Goal: Task Accomplishment & Management: Manage account settings

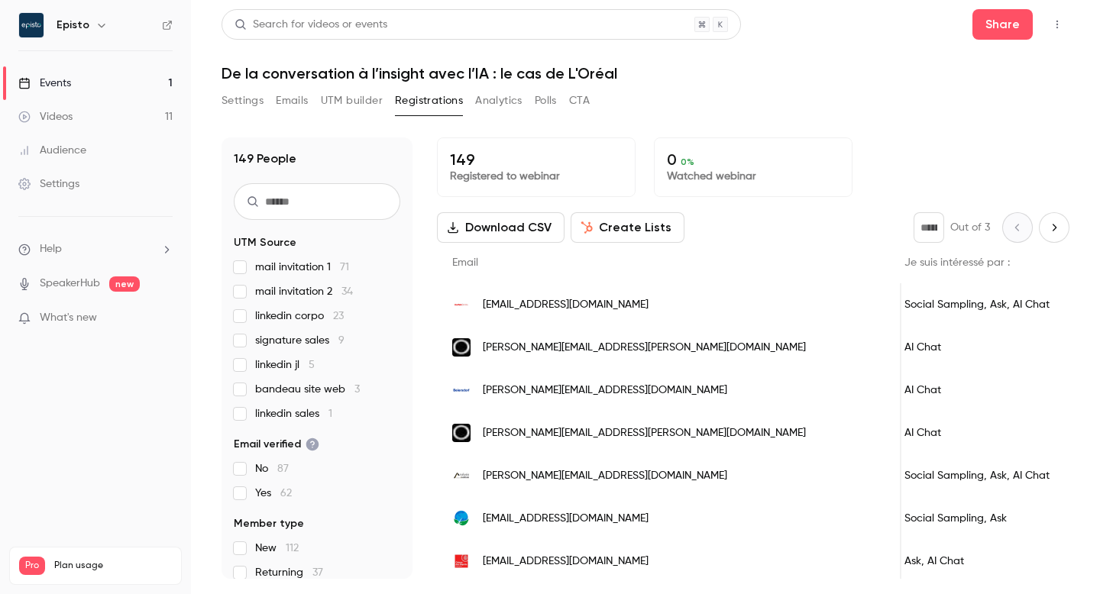
scroll to position [0, 755]
click at [358, 105] on button "UTM builder" at bounding box center [352, 101] width 62 height 24
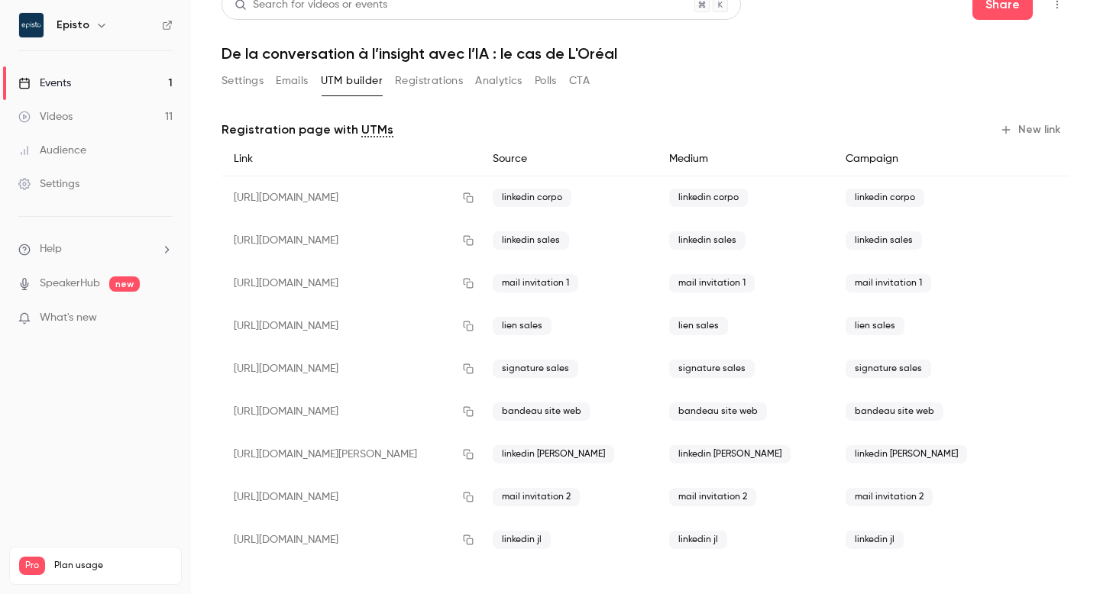
scroll to position [21, 0]
click at [475, 322] on icon "button" at bounding box center [468, 325] width 12 height 11
click at [441, 71] on button "Registrations" at bounding box center [429, 80] width 68 height 24
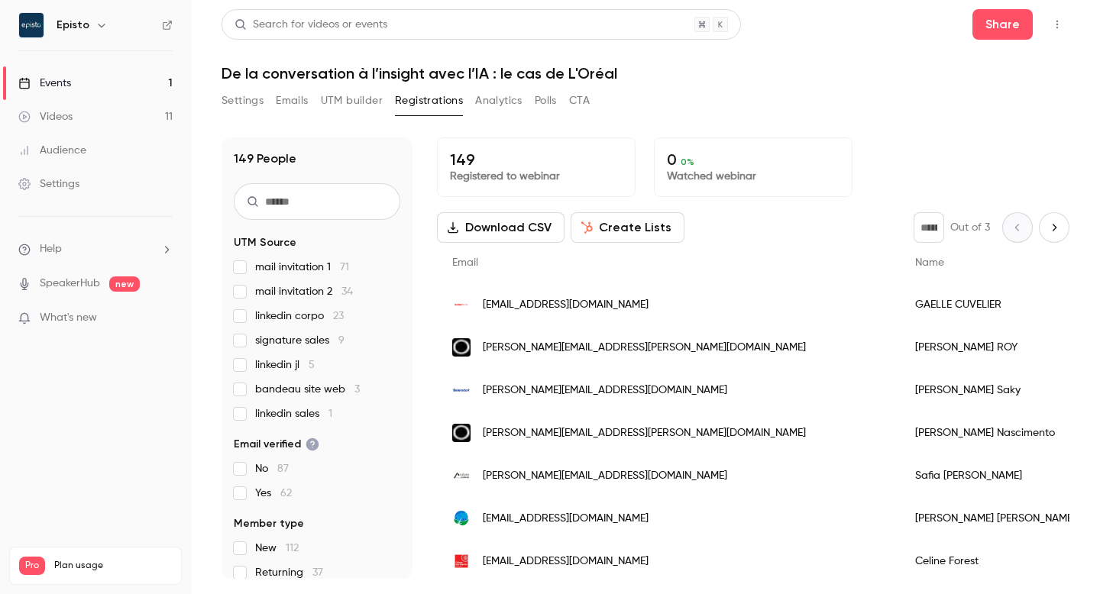
click at [298, 188] on input "text" at bounding box center [317, 201] width 167 height 37
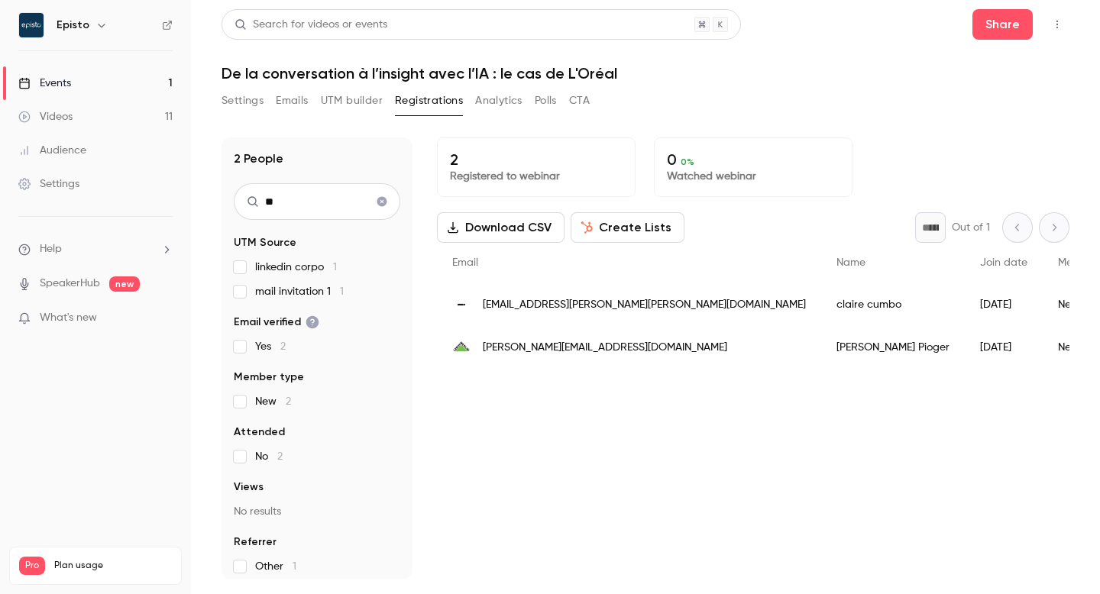
type input "*"
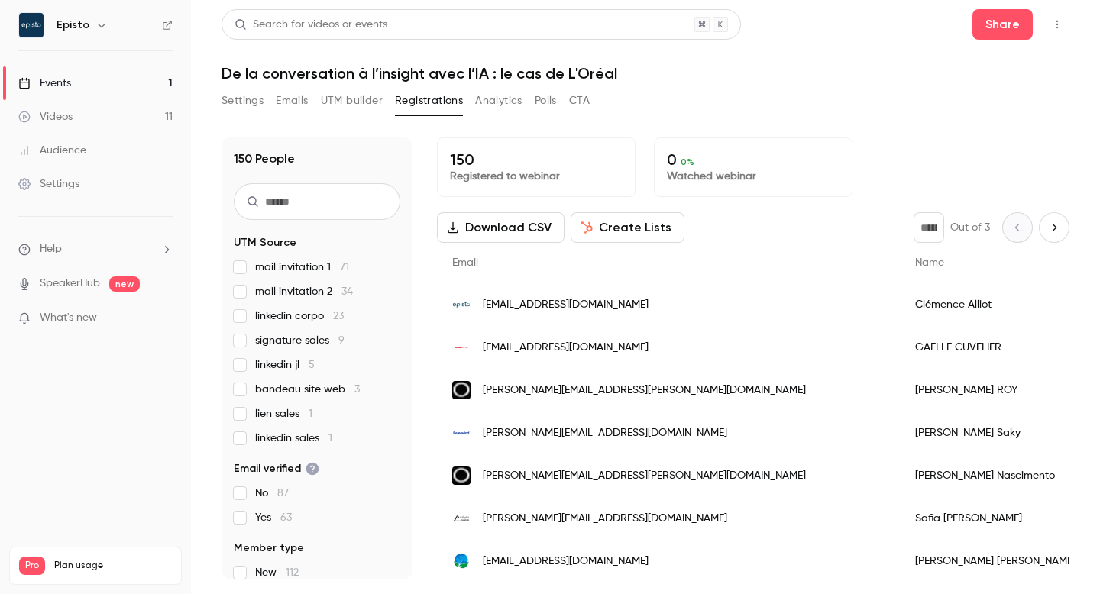
click at [900, 303] on div "Clémence Alliot" at bounding box center [1008, 304] width 217 height 43
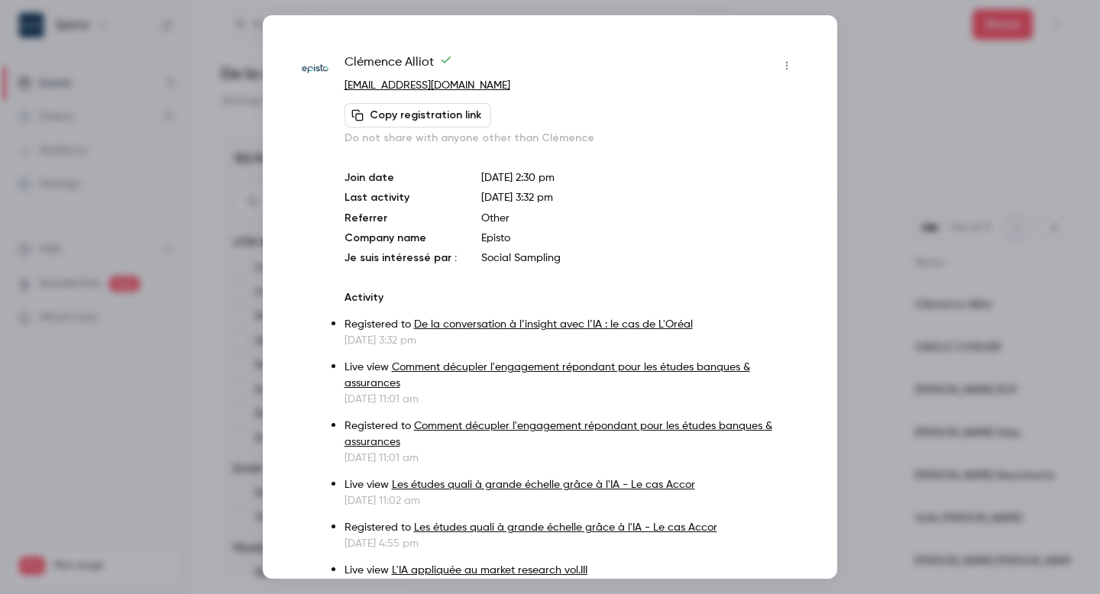
click at [788, 70] on icon "button" at bounding box center [787, 65] width 12 height 11
click at [903, 79] on div at bounding box center [550, 297] width 1100 height 594
click at [889, 50] on div at bounding box center [550, 297] width 1100 height 594
